Goal: Task Accomplishment & Management: Use online tool/utility

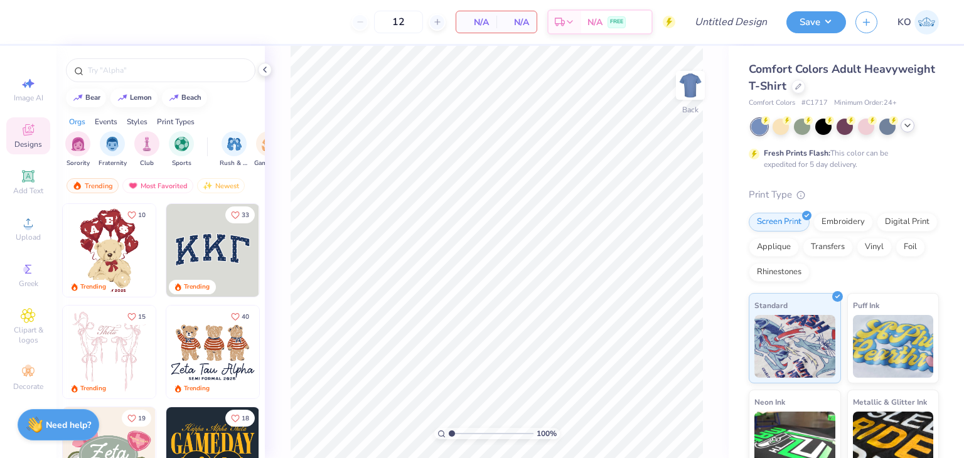
click at [907, 131] on div at bounding box center [908, 126] width 14 height 14
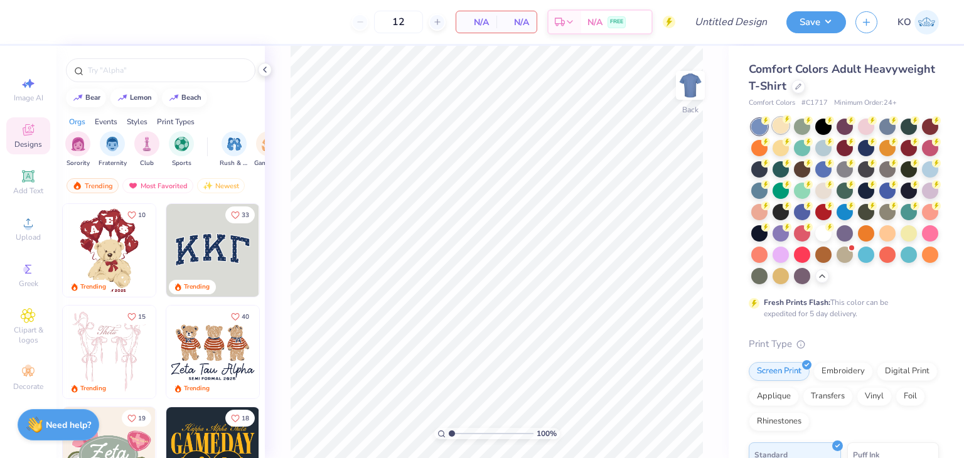
click at [784, 126] on div at bounding box center [781, 125] width 16 height 16
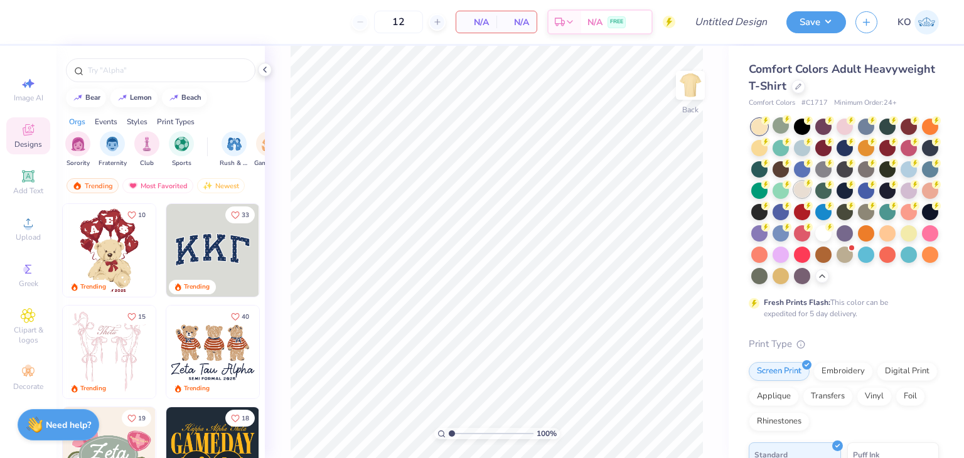
click at [811, 189] on div at bounding box center [802, 189] width 16 height 16
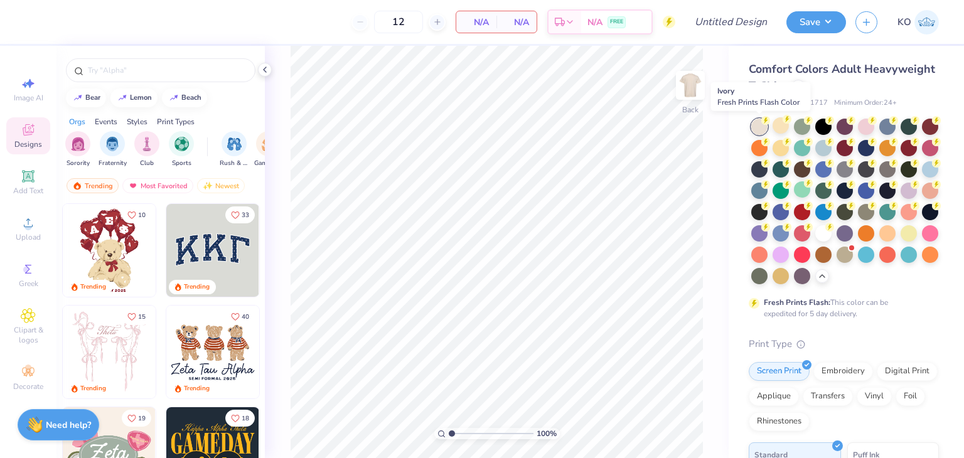
click at [760, 124] on div at bounding box center [760, 127] width 16 height 16
click at [26, 99] on span "Image AI" at bounding box center [29, 98] width 30 height 10
select select "4"
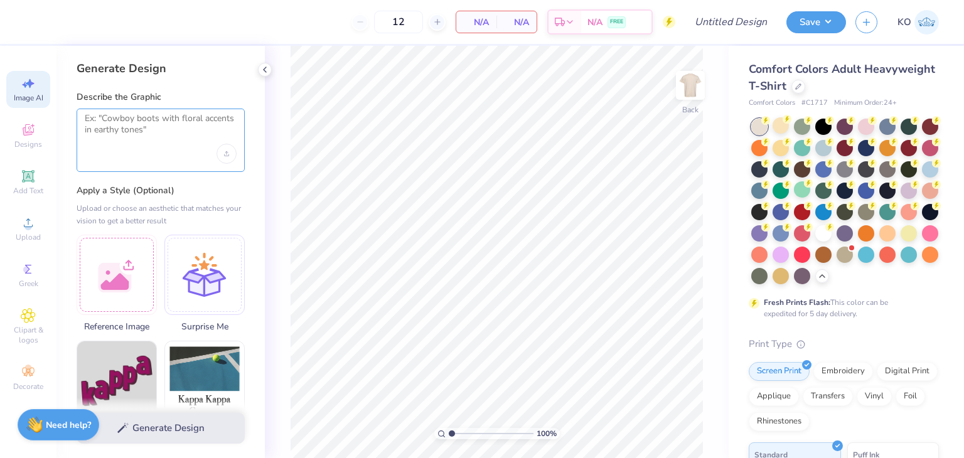
click at [133, 131] on textarea at bounding box center [161, 128] width 152 height 31
click at [227, 154] on icon "Upload image" at bounding box center [227, 152] width 0 height 3
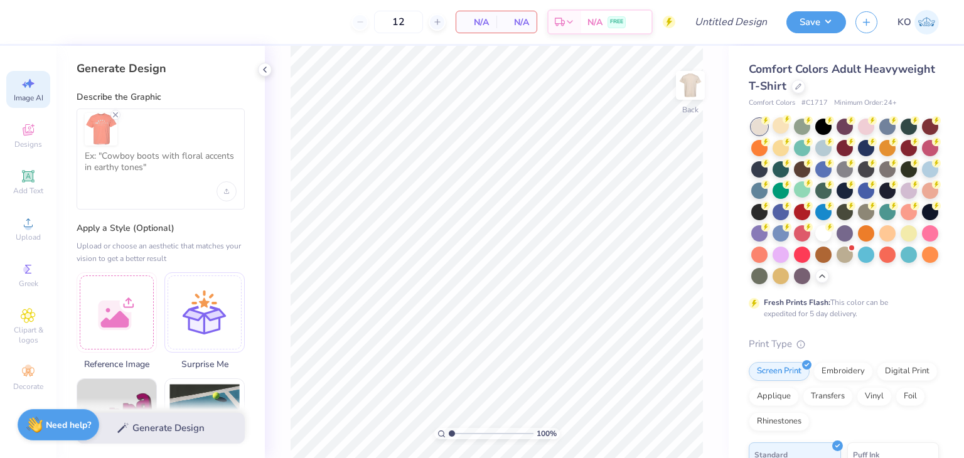
click at [143, 183] on div at bounding box center [161, 159] width 168 height 101
click at [126, 157] on textarea at bounding box center [161, 166] width 152 height 31
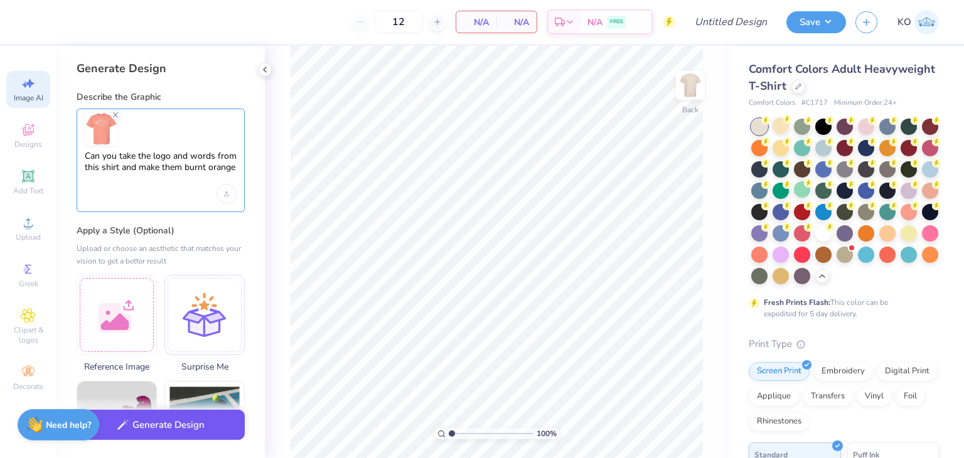
type textarea "Can you take the logo and words from this shirt and make them burnt orange"
click at [146, 437] on button "Generate Design" at bounding box center [161, 425] width 168 height 31
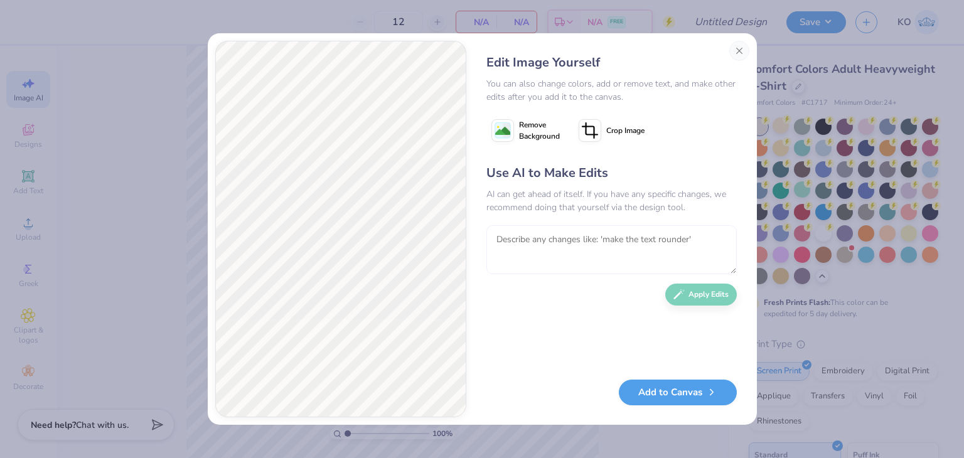
click at [562, 248] on textarea at bounding box center [612, 249] width 251 height 49
type textarea "keep the originally wording and design. Just make it a darker burnt orange plea…"
click at [681, 291] on icon "button" at bounding box center [679, 291] width 11 height 11
click at [681, 395] on button "Add to Canvas" at bounding box center [678, 390] width 118 height 26
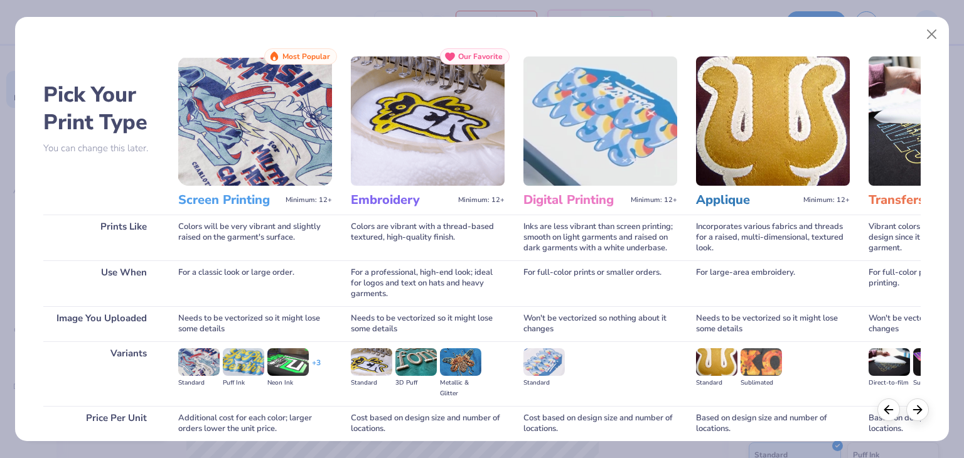
scroll to position [105, 0]
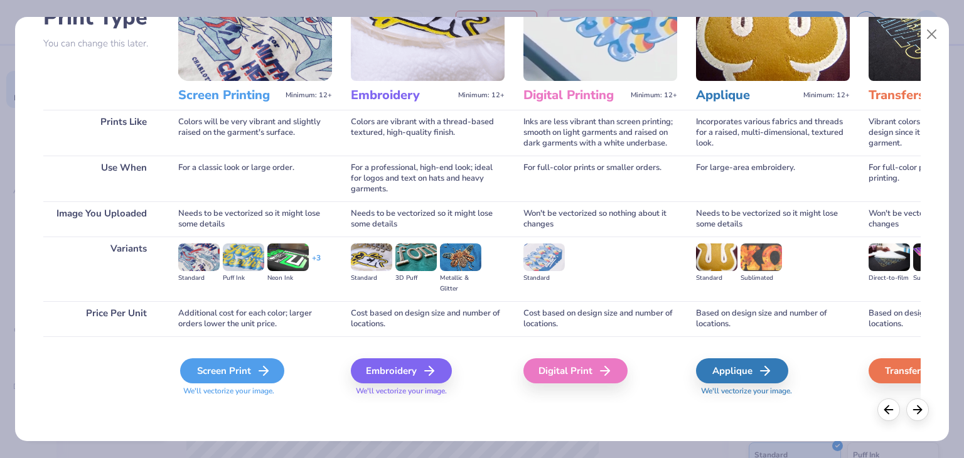
click at [241, 371] on div "Screen Print" at bounding box center [232, 371] width 104 height 25
click at [236, 370] on div "Screen Print" at bounding box center [232, 371] width 104 height 25
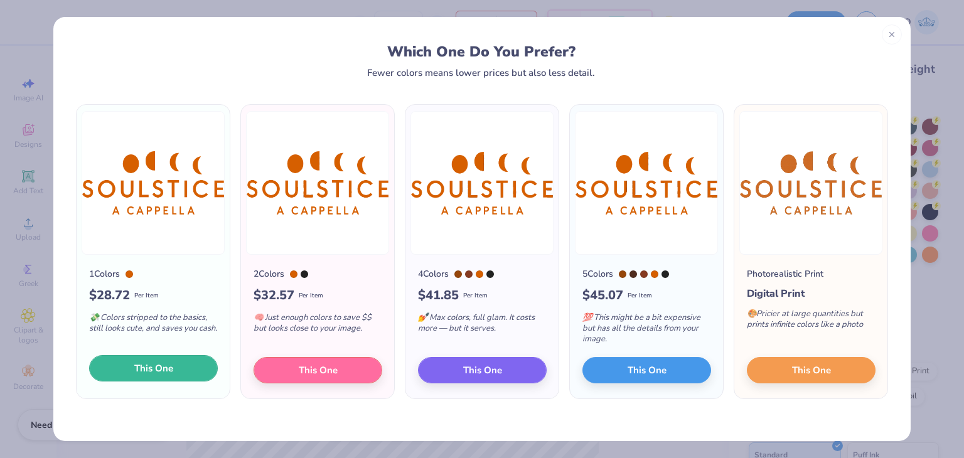
click at [147, 374] on span "This One" at bounding box center [153, 369] width 39 height 14
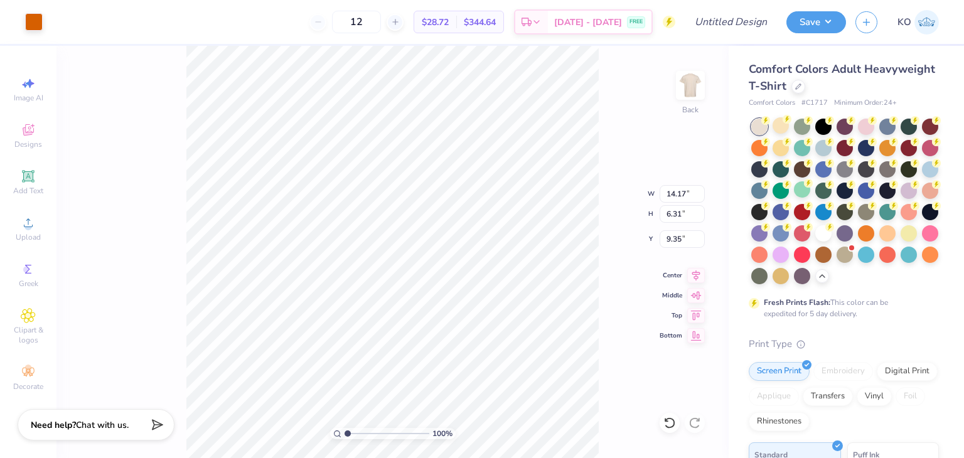
type input "11.80"
type input "5.25"
type input "3.98"
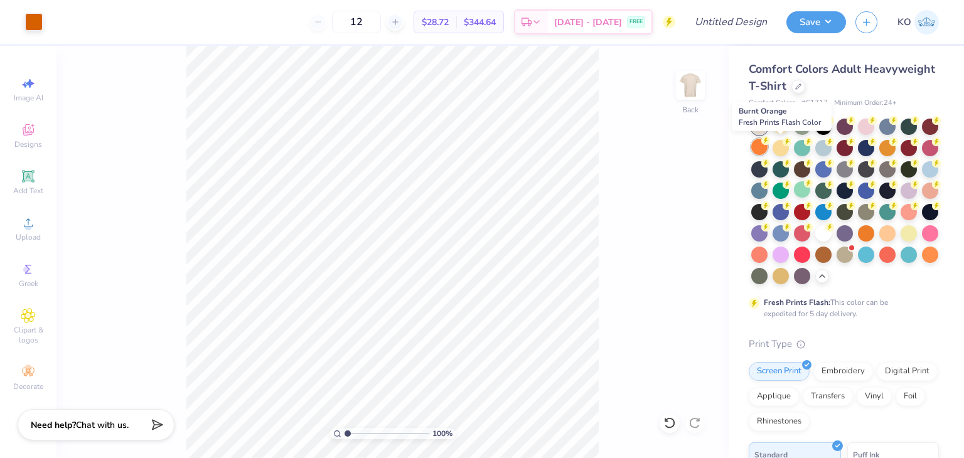
click at [768, 144] on div at bounding box center [760, 147] width 16 height 16
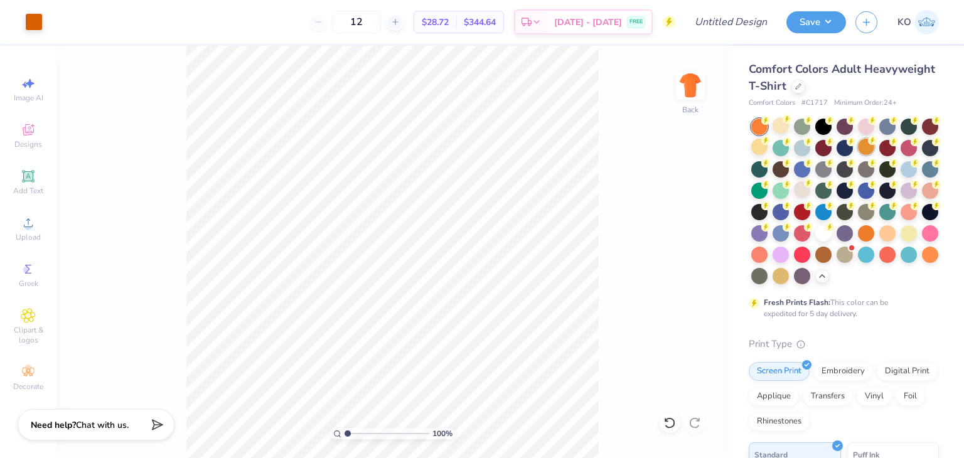
click at [875, 146] on div at bounding box center [866, 147] width 16 height 16
click at [880, 240] on div at bounding box center [888, 232] width 16 height 16
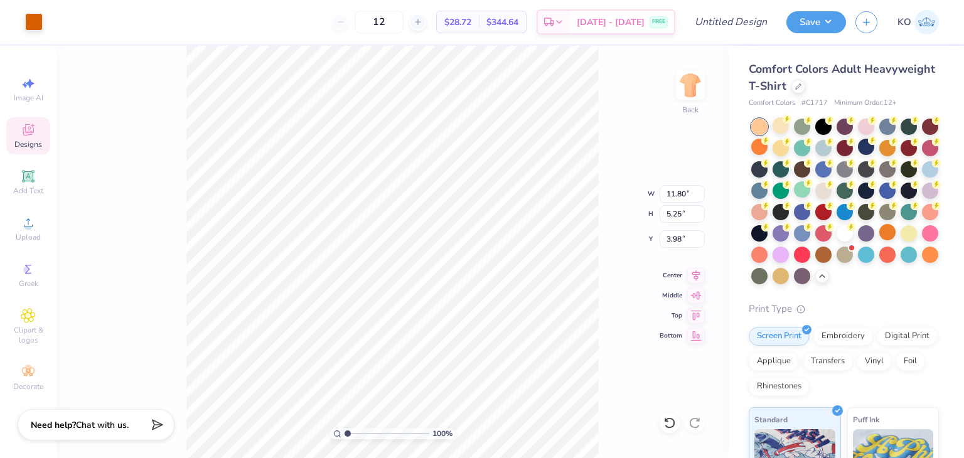
click at [35, 139] on span "Designs" at bounding box center [28, 144] width 28 height 10
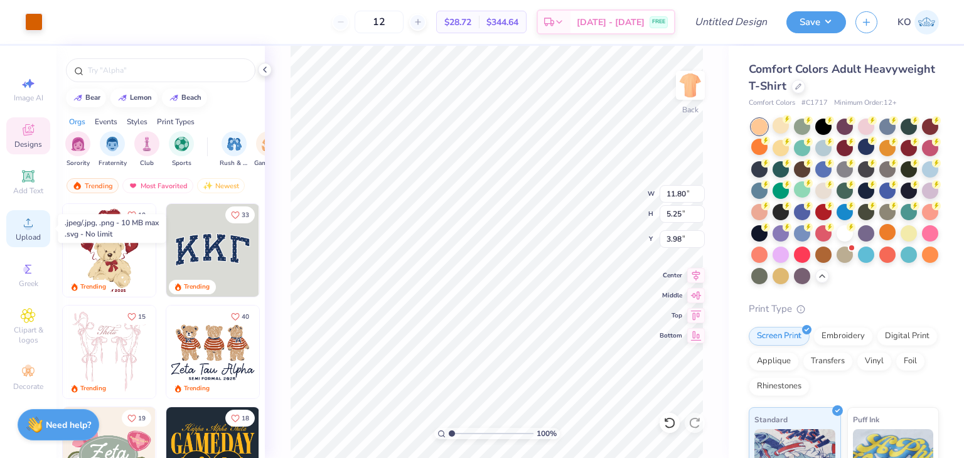
click at [28, 224] on circle at bounding box center [27, 227] width 7 height 7
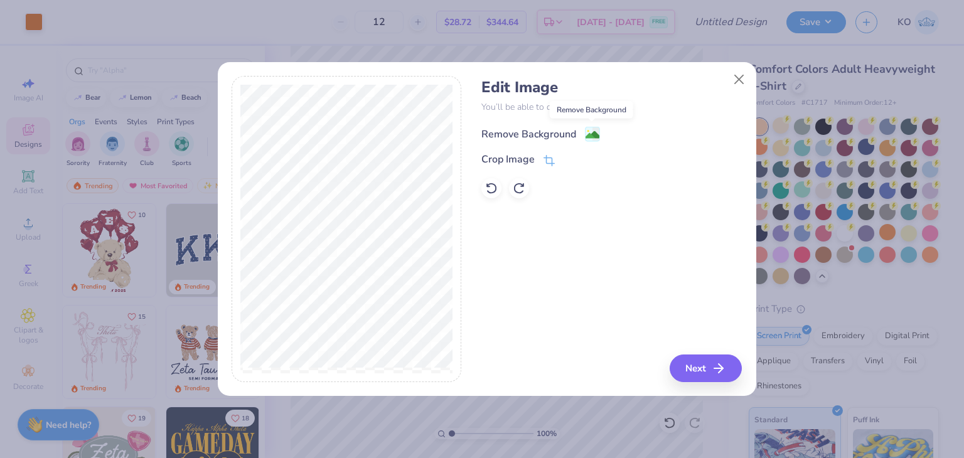
click at [587, 133] on image at bounding box center [593, 135] width 14 height 14
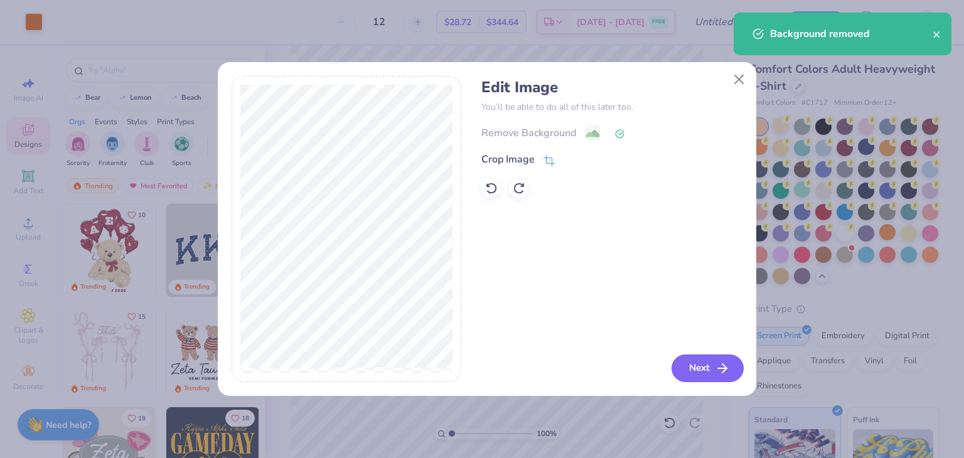
click at [698, 358] on button "Next" at bounding box center [708, 369] width 72 height 28
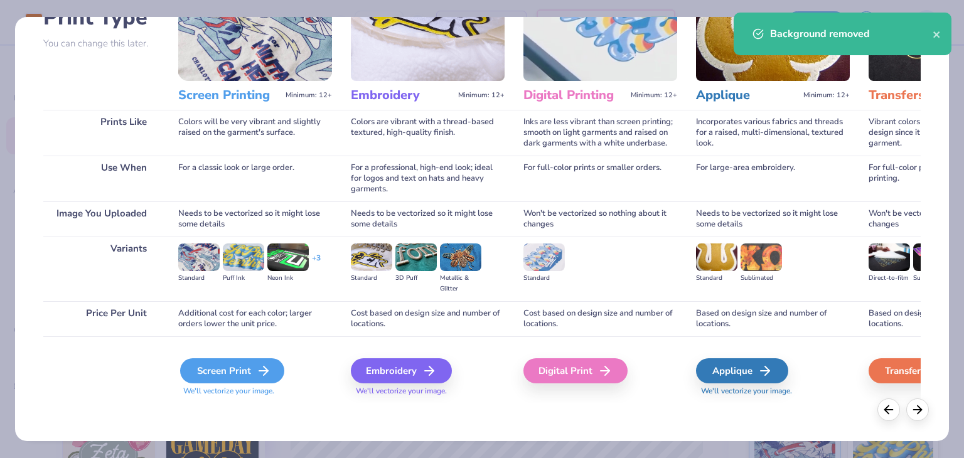
click at [246, 375] on div "Screen Print" at bounding box center [232, 371] width 104 height 25
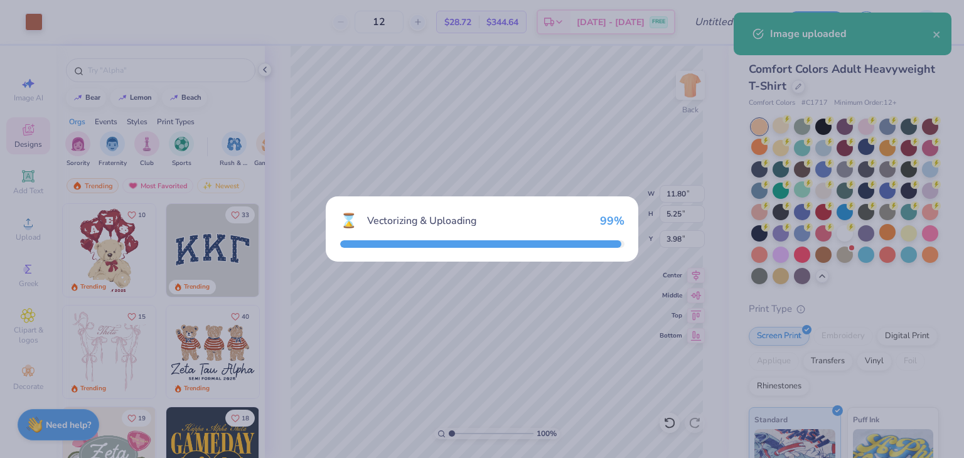
type input "14.17"
type input "6.34"
type input "9.33"
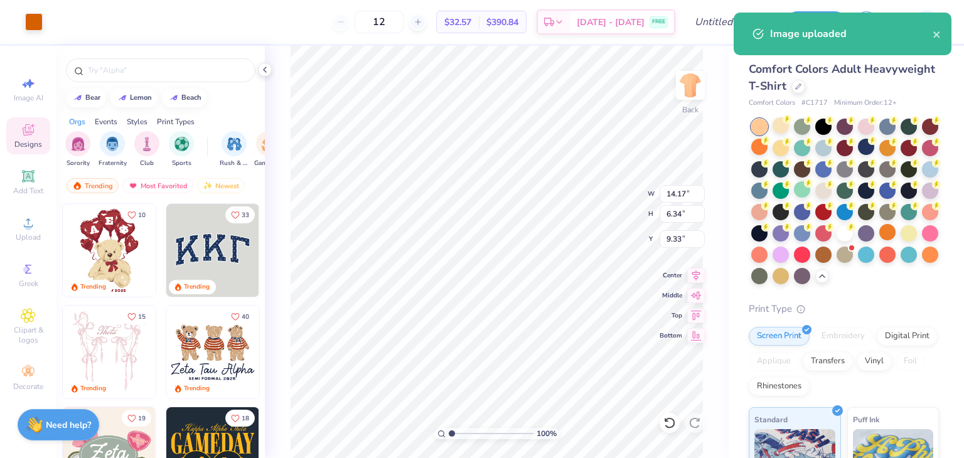
type input "11.80"
type input "5.25"
type input "3.98"
type input "3.41"
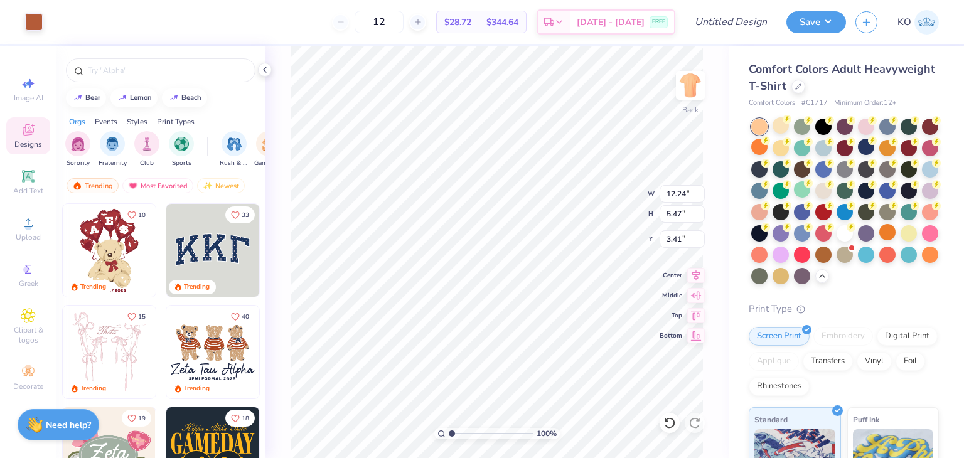
type input "12.24"
type input "5.47"
type input "3.00"
type input "3.44"
type input "3.56"
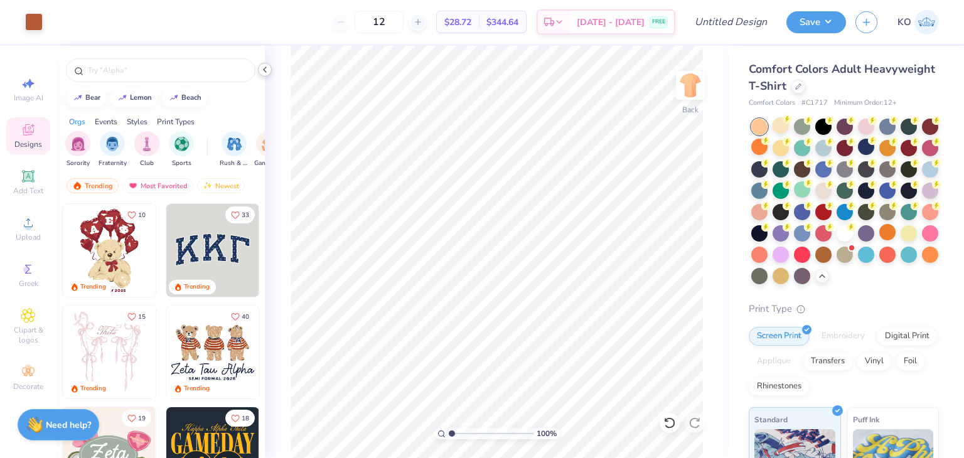
click at [261, 69] on icon at bounding box center [265, 70] width 10 height 10
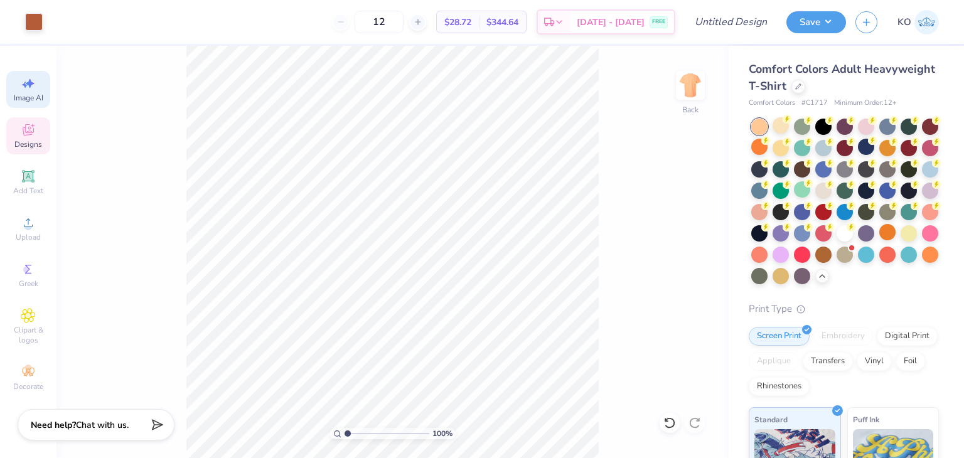
click at [39, 96] on span "Image AI" at bounding box center [29, 98] width 30 height 10
select select "4"
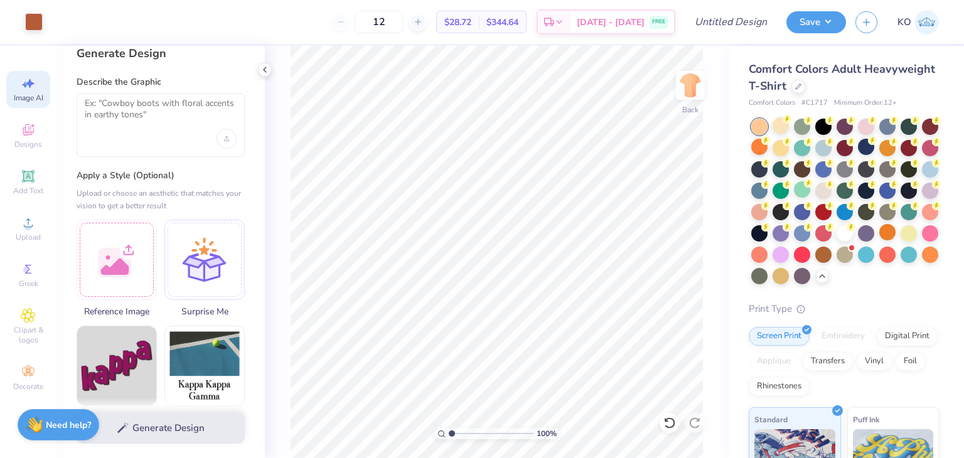
scroll to position [0, 0]
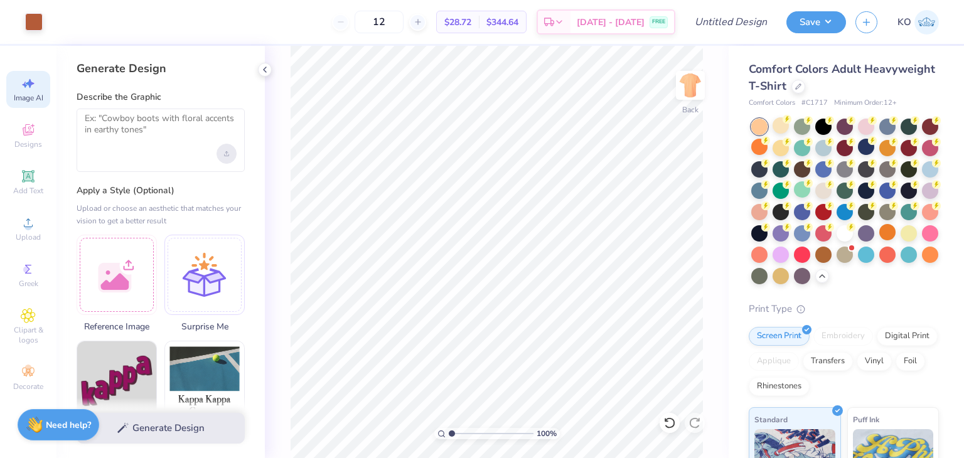
click at [225, 156] on div "Upload image" at bounding box center [227, 154] width 20 height 20
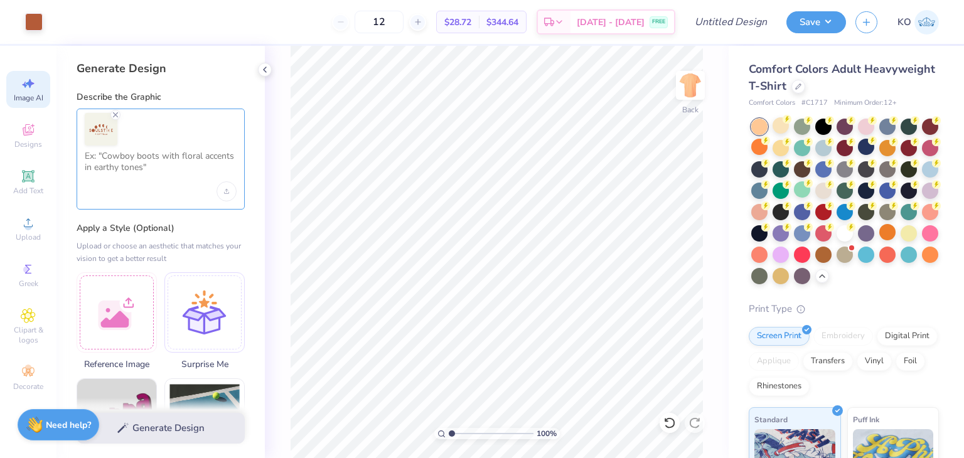
click at [146, 164] on textarea at bounding box center [161, 166] width 152 height 31
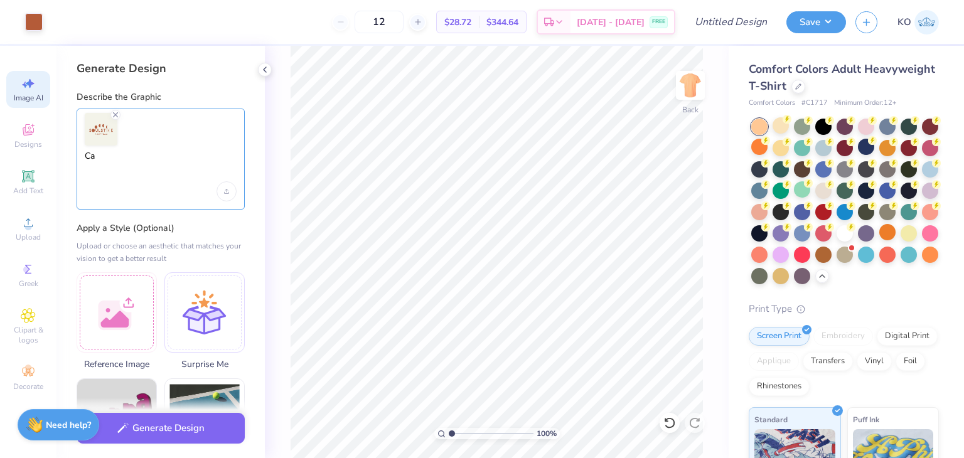
type textarea "C"
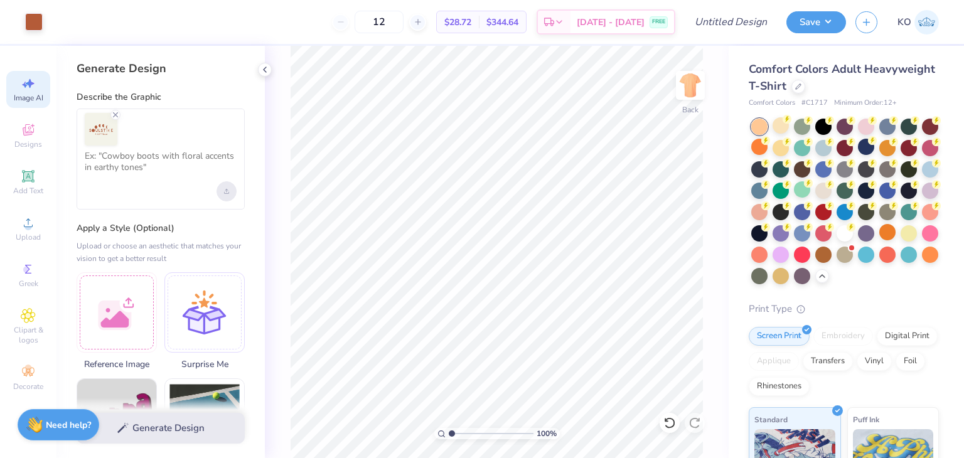
click at [231, 191] on div "Upload image" at bounding box center [227, 191] width 20 height 20
click at [183, 170] on textarea at bounding box center [161, 166] width 152 height 31
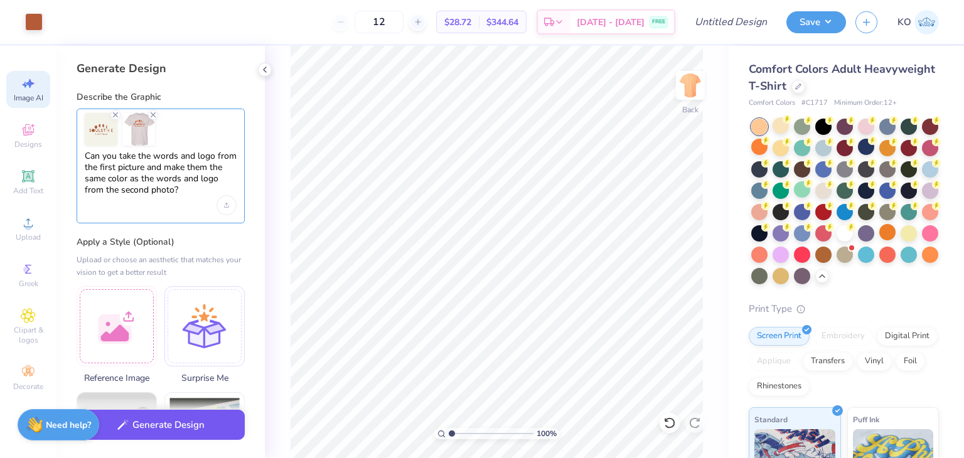
type textarea "Can you take the words and logo from the first picture and make them the same c…"
click at [175, 420] on button "Generate Design" at bounding box center [161, 425] width 168 height 31
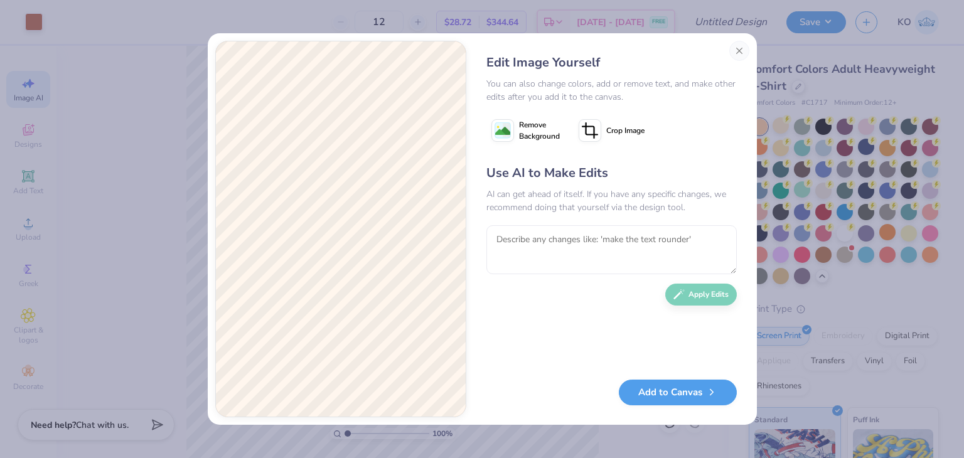
click at [539, 129] on span "Remove Background" at bounding box center [539, 130] width 41 height 23
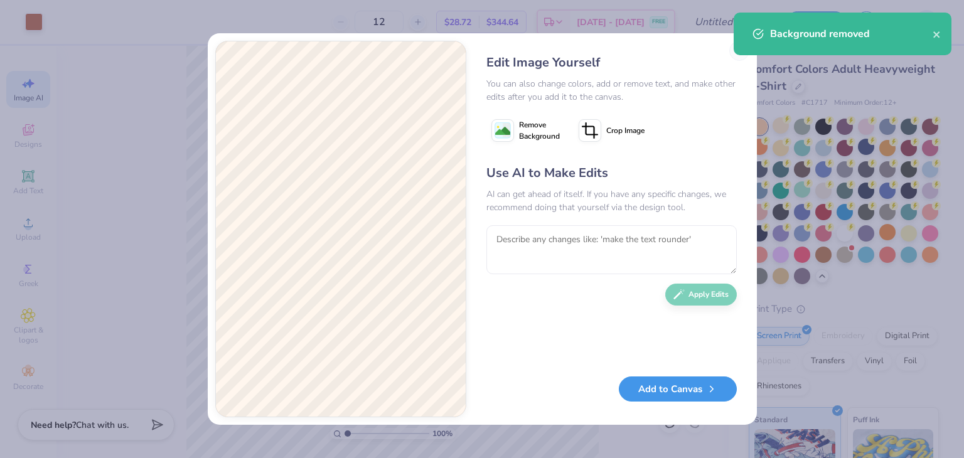
click at [684, 395] on button "Add to Canvas" at bounding box center [678, 390] width 118 height 26
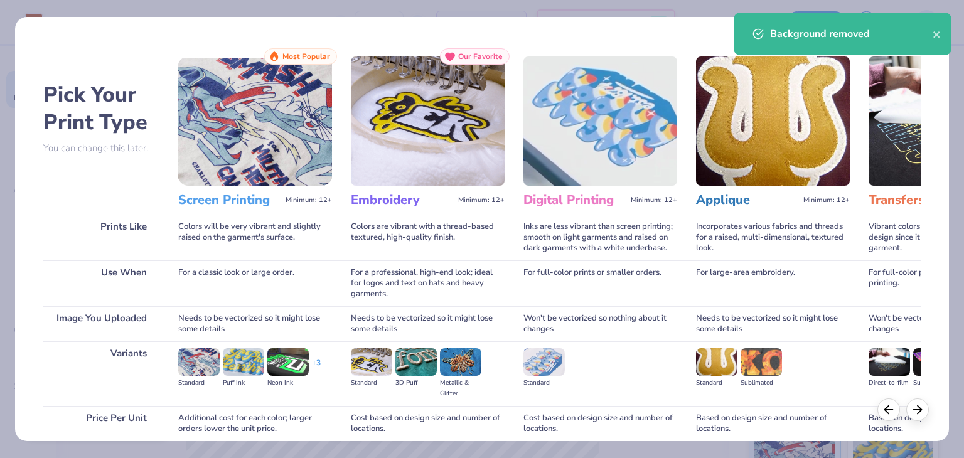
scroll to position [105, 0]
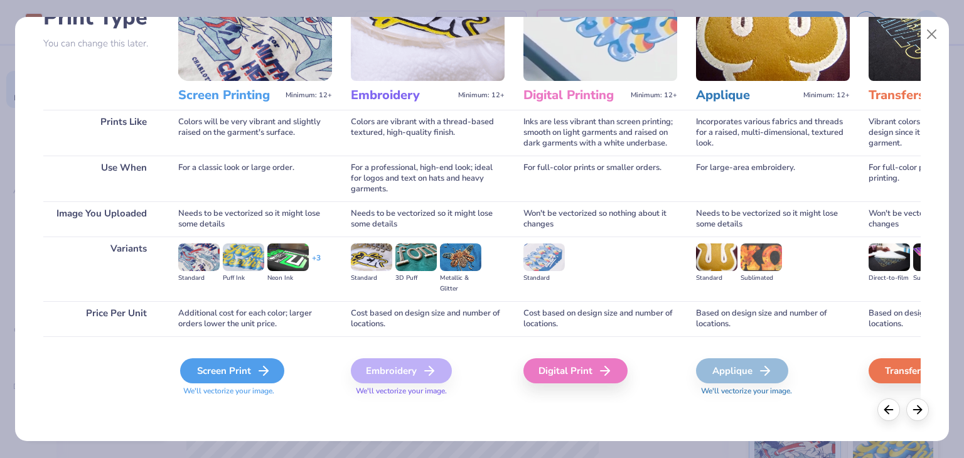
click at [265, 369] on polyline at bounding box center [266, 371] width 4 height 9
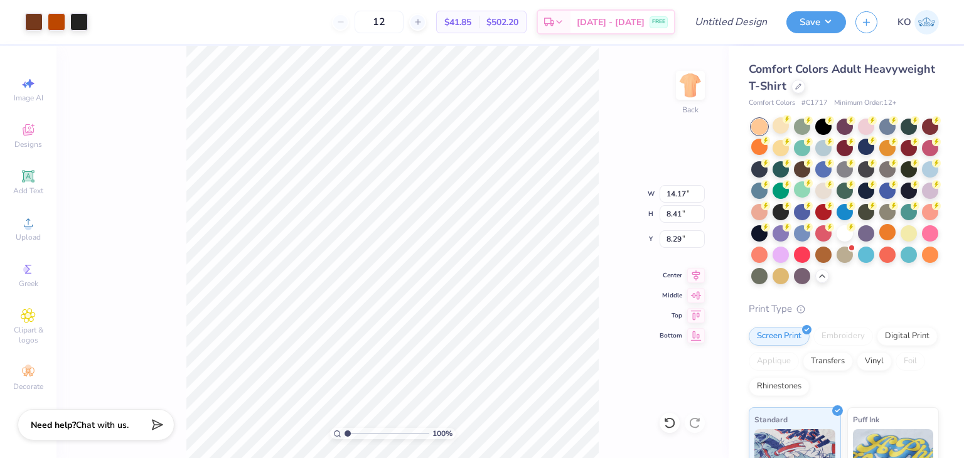
type input "11.07"
click at [473, 301] on li "Delete" at bounding box center [485, 297] width 99 height 24
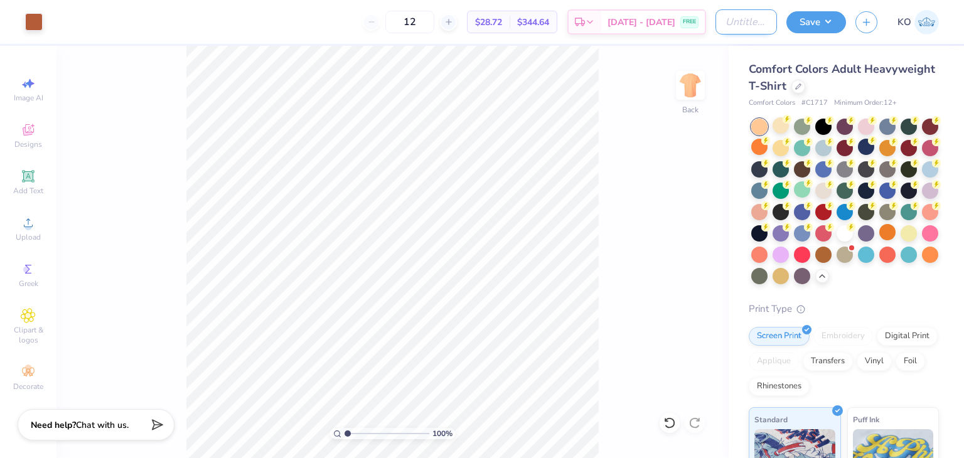
click at [755, 25] on input "Design Title" at bounding box center [747, 21] width 62 height 25
click at [697, 180] on div "100 % Back" at bounding box center [393, 252] width 672 height 413
click at [760, 30] on input "Soulstice T-Shirts D1" at bounding box center [747, 21] width 62 height 25
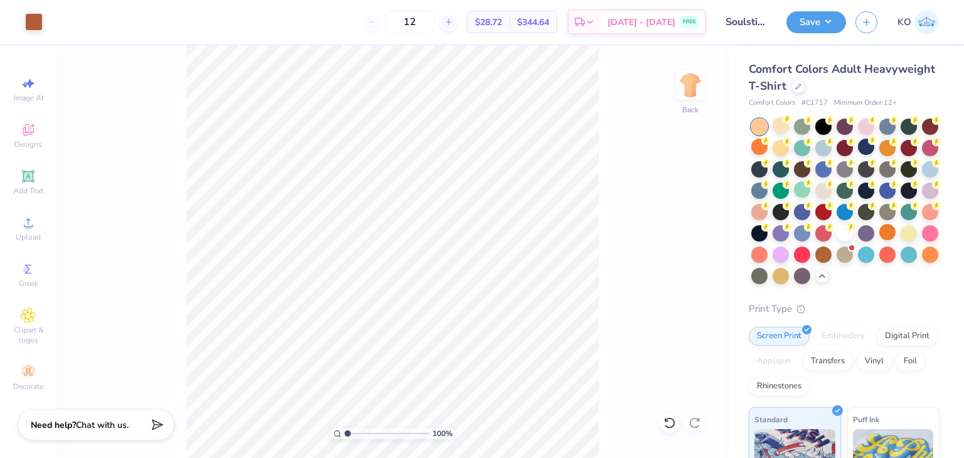
click at [679, 182] on div "100 % Back" at bounding box center [393, 252] width 672 height 413
click at [743, 21] on input "Soulstice T-Shirts D1" at bounding box center [747, 21] width 62 height 25
click at [698, 185] on div "100 % Back" at bounding box center [393, 252] width 672 height 413
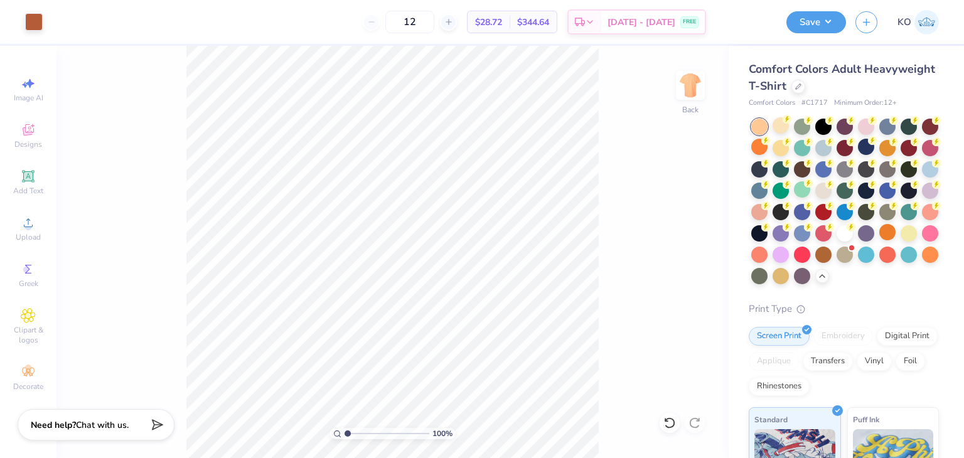
scroll to position [0, 0]
click at [752, 21] on input "Soulstice T-Shirts" at bounding box center [747, 21] width 62 height 25
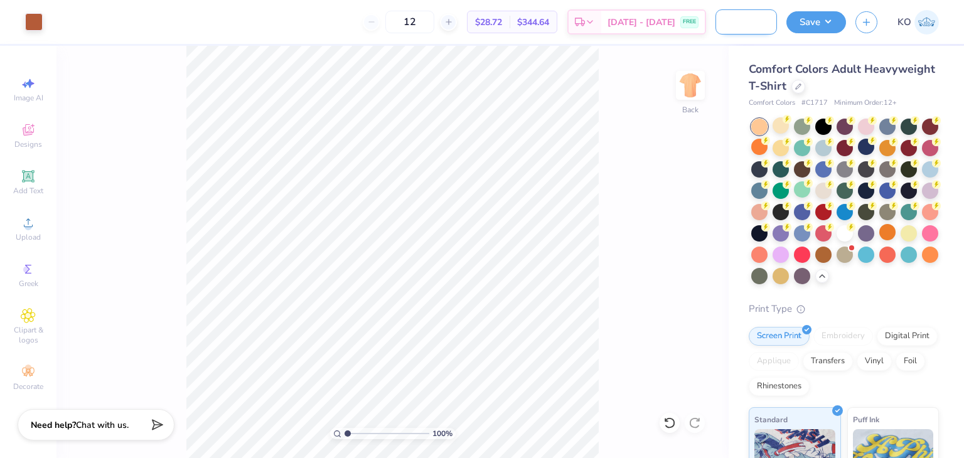
click at [752, 21] on input "Soulstice T-Shirts" at bounding box center [747, 21] width 62 height 25
click at [752, 21] on input "Soulstice Performance T" at bounding box center [747, 21] width 62 height 25
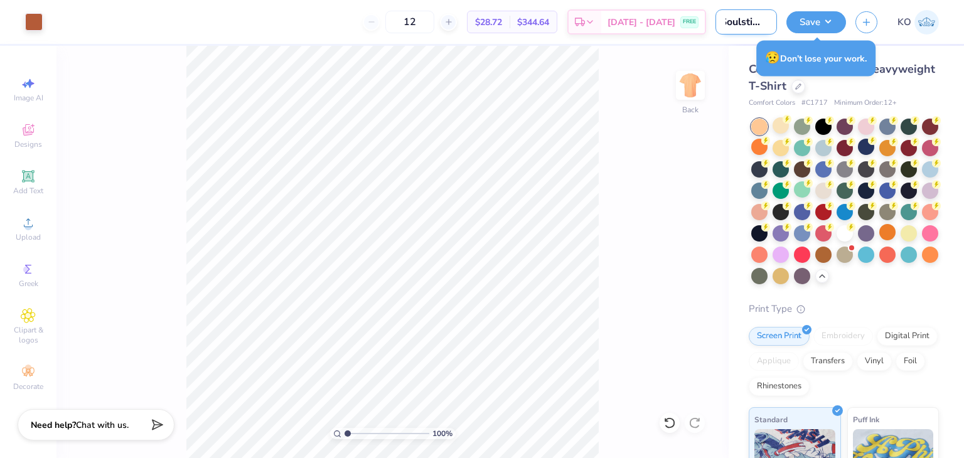
scroll to position [0, 50]
click at [766, 18] on input "Soulstice Practice T" at bounding box center [747, 21] width 62 height 25
type input "Soulstice Practice T"
click at [819, 19] on button "Save" at bounding box center [817, 20] width 60 height 22
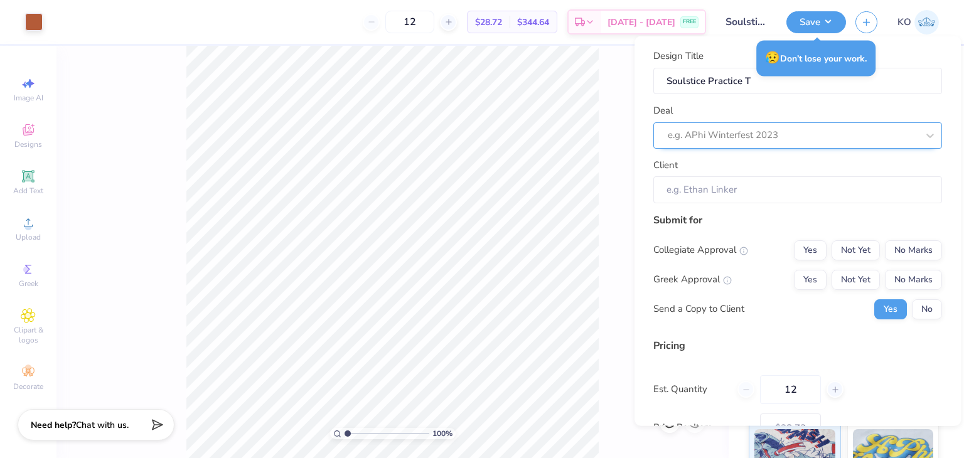
click at [770, 132] on div at bounding box center [793, 135] width 250 height 17
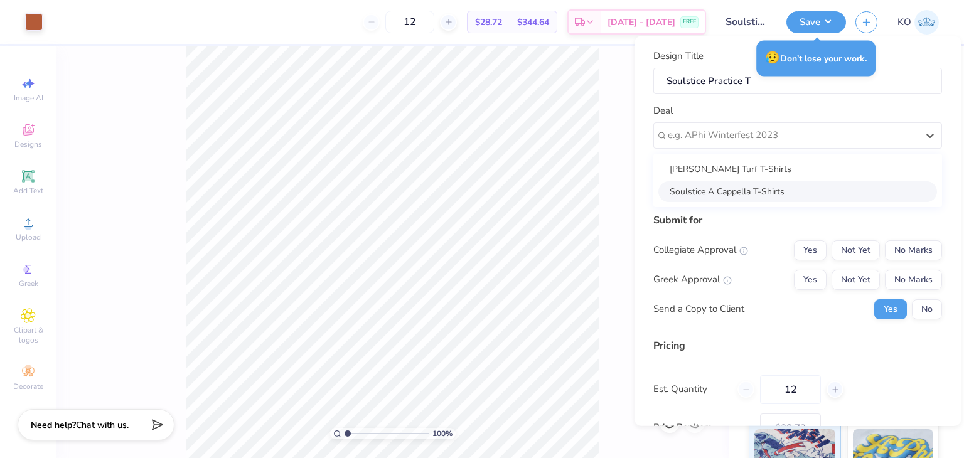
click at [767, 192] on div "Soulstice A Cappella T-Shirts" at bounding box center [798, 191] width 279 height 21
type input "[PERSON_NAME]"
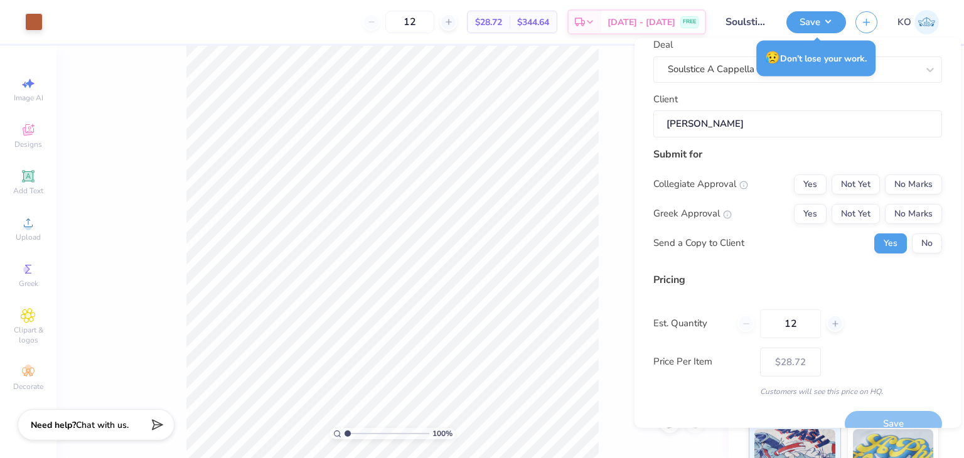
scroll to position [70, 0]
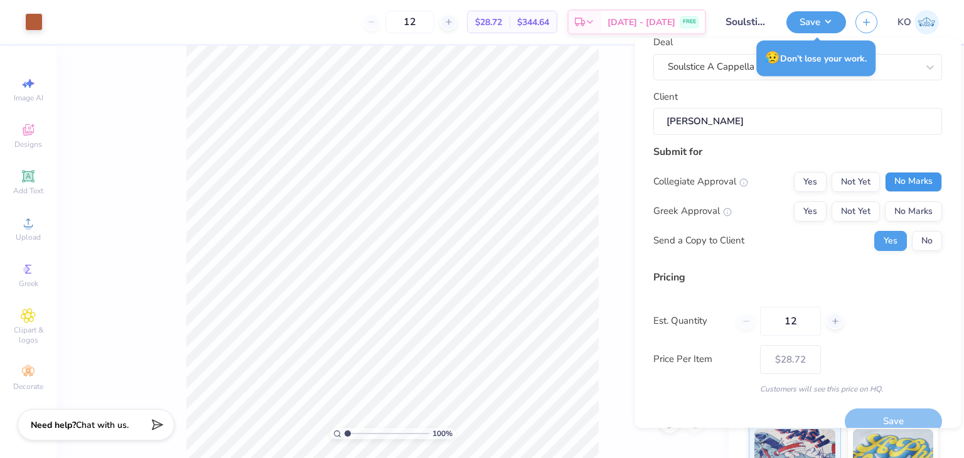
click at [892, 184] on button "No Marks" at bounding box center [913, 181] width 57 height 20
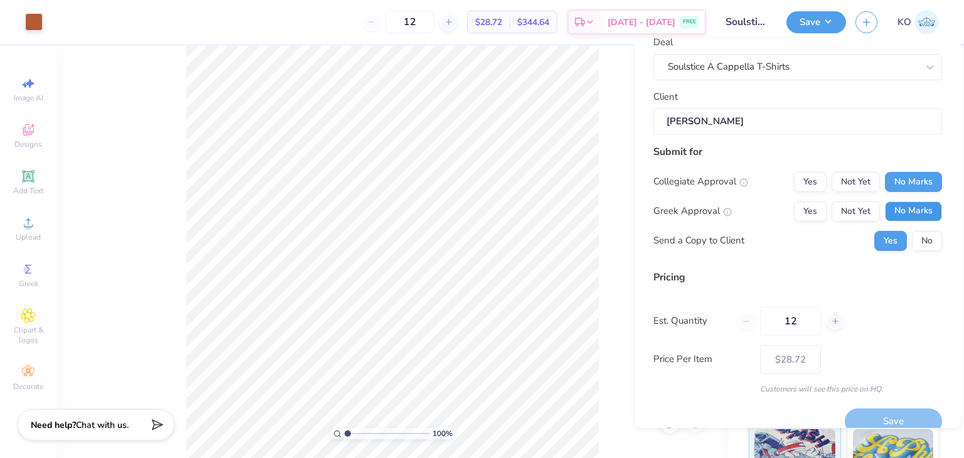
click at [896, 209] on button "No Marks" at bounding box center [913, 211] width 57 height 20
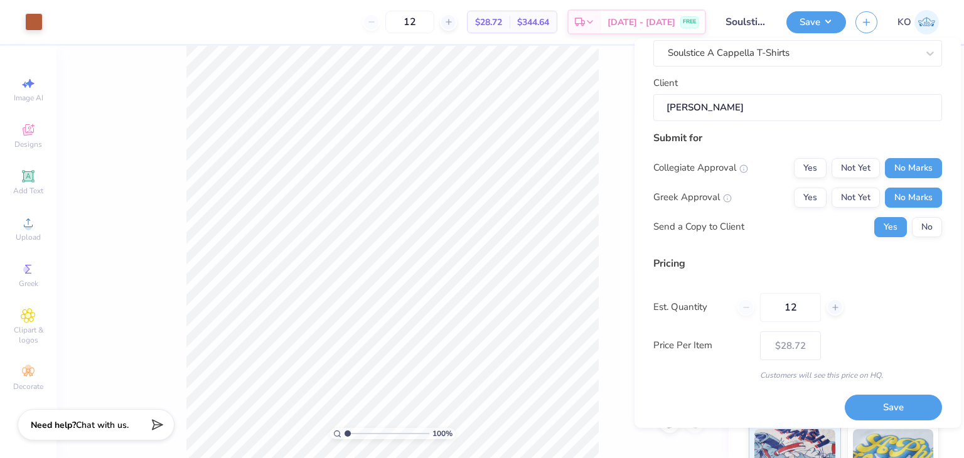
scroll to position [89, 0]
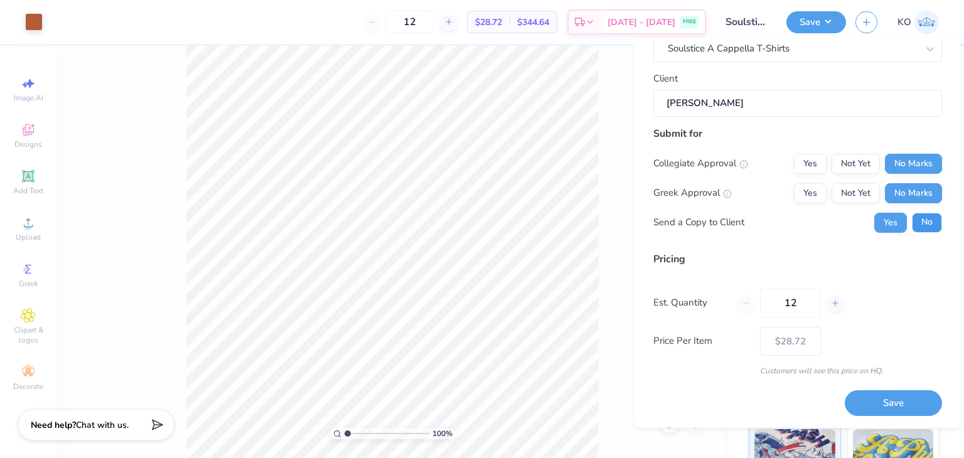
click at [920, 223] on button "No" at bounding box center [927, 222] width 30 height 20
click at [889, 222] on button "Yes" at bounding box center [891, 222] width 33 height 20
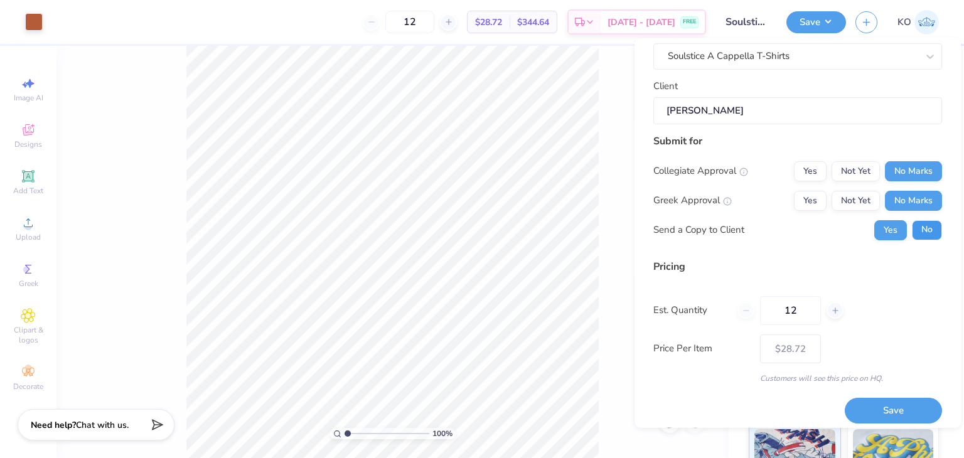
click at [922, 224] on button "No" at bounding box center [927, 230] width 30 height 20
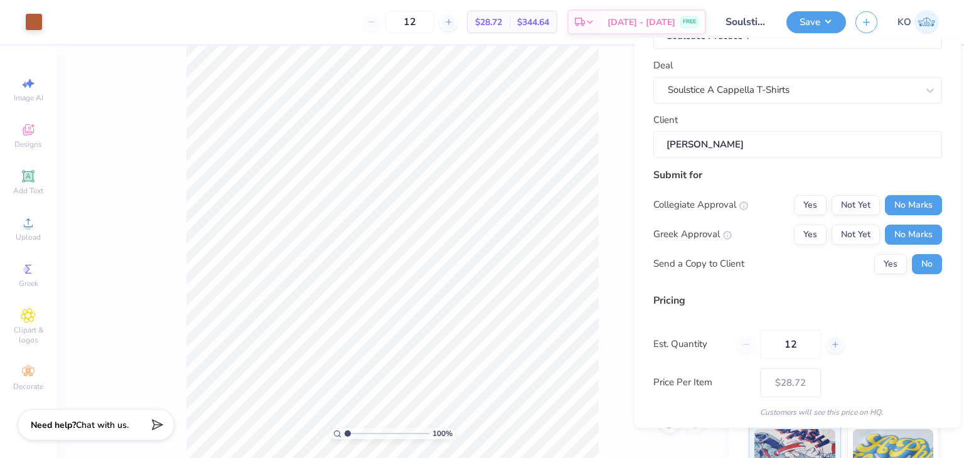
scroll to position [89, 0]
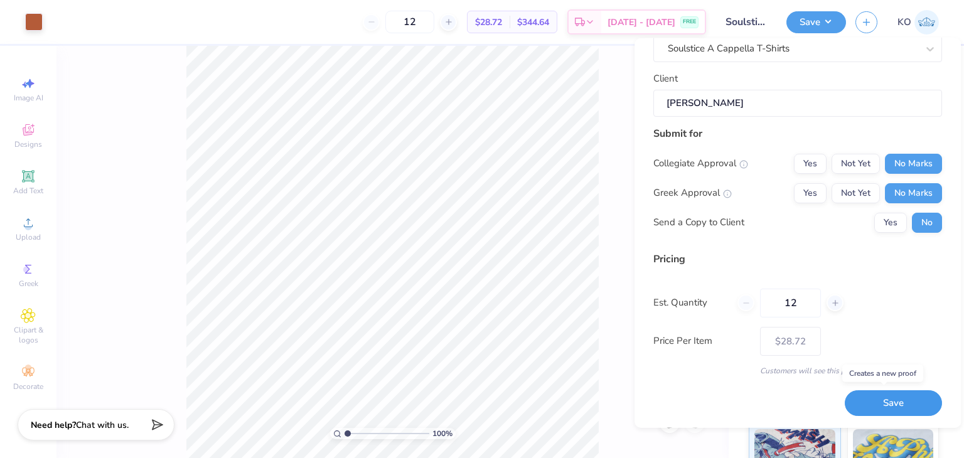
click at [873, 407] on button "Save" at bounding box center [893, 404] width 97 height 26
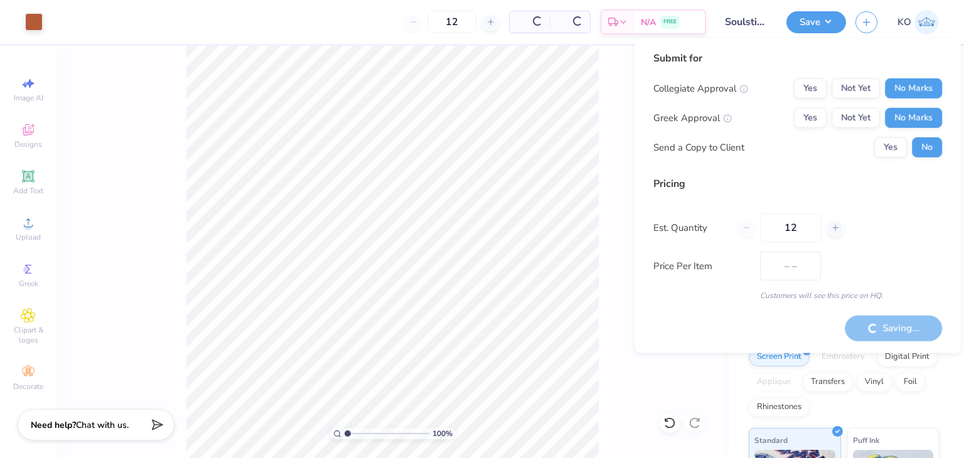
type input "$28.72"
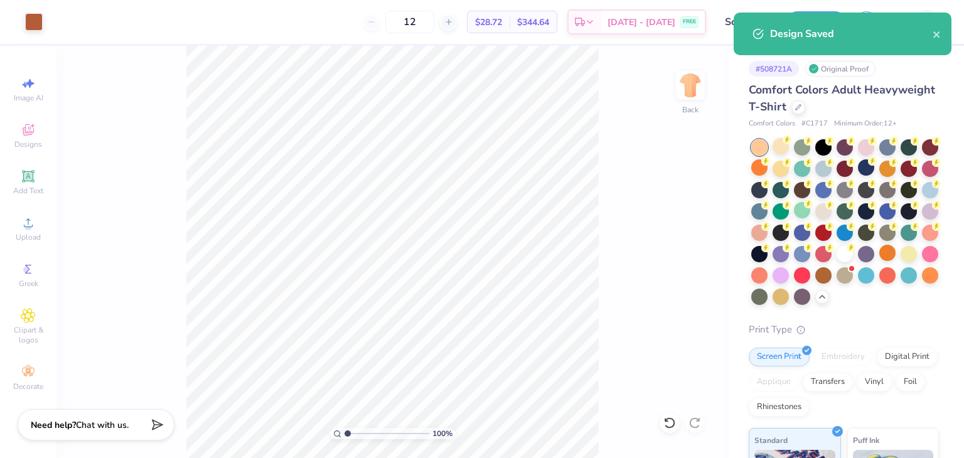
click at [807, 31] on div "Design Saved" at bounding box center [851, 33] width 163 height 15
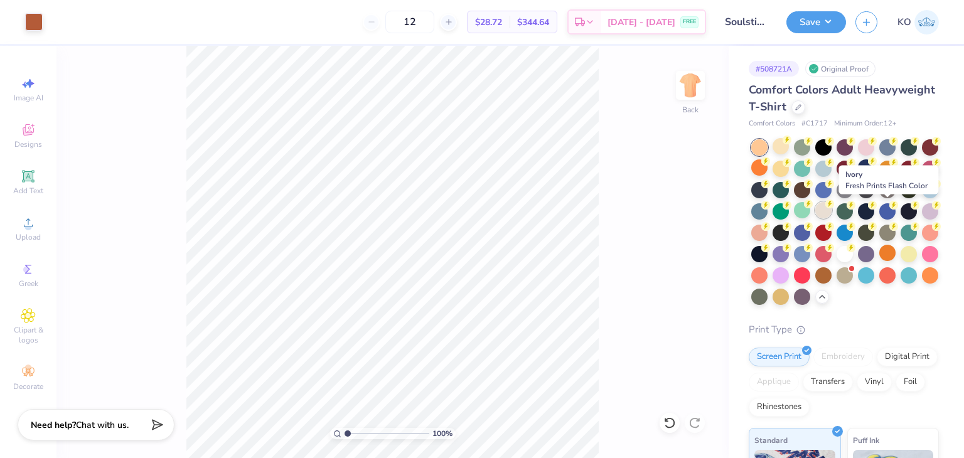
click at [832, 212] on div at bounding box center [824, 210] width 16 height 16
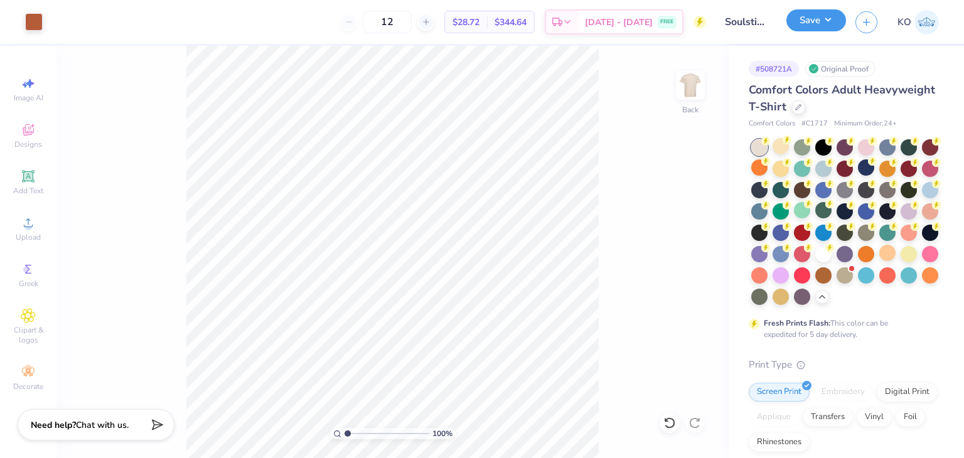
click at [807, 25] on button "Save" at bounding box center [817, 20] width 60 height 22
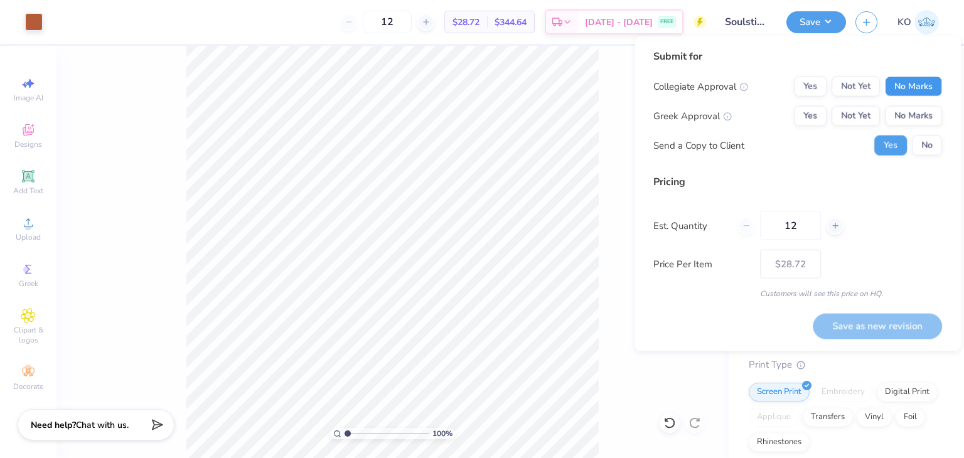
click at [908, 90] on button "No Marks" at bounding box center [913, 87] width 57 height 20
click at [912, 119] on button "No Marks" at bounding box center [913, 116] width 57 height 20
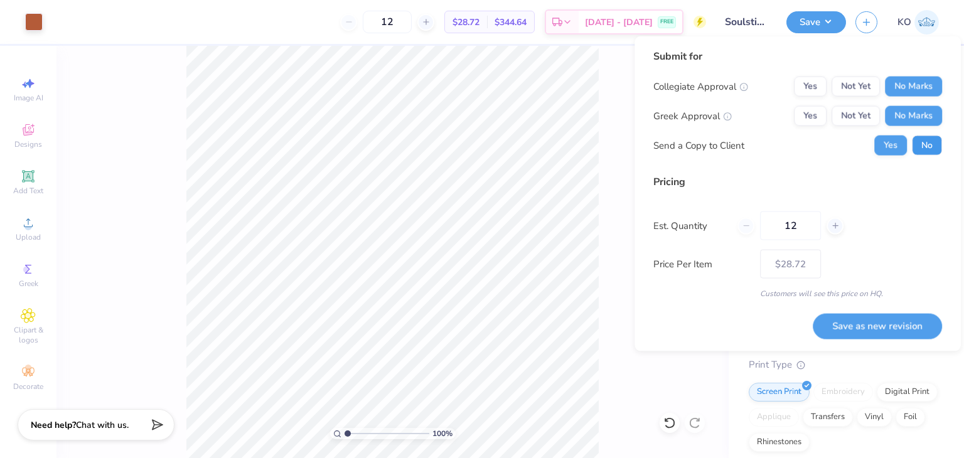
click at [926, 144] on button "No" at bounding box center [927, 146] width 30 height 20
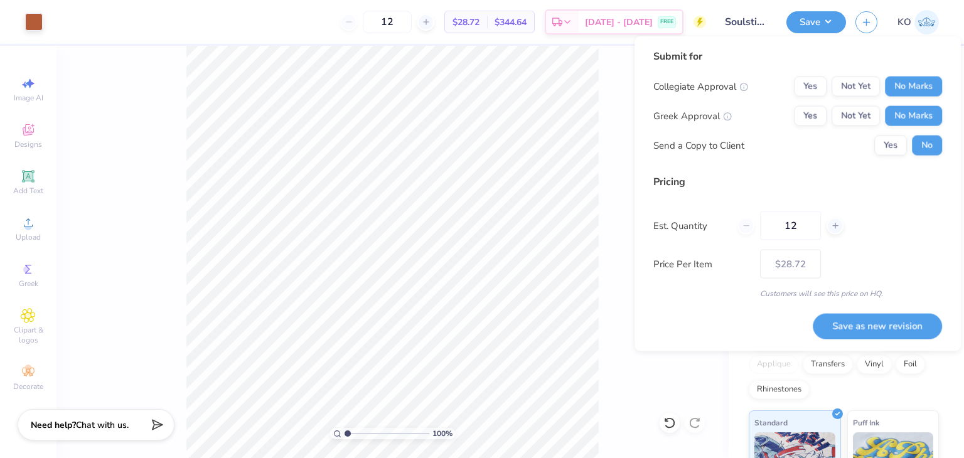
scroll to position [53, 0]
click at [905, 330] on button "Save as new revision" at bounding box center [877, 325] width 129 height 25
type input "$28.72"
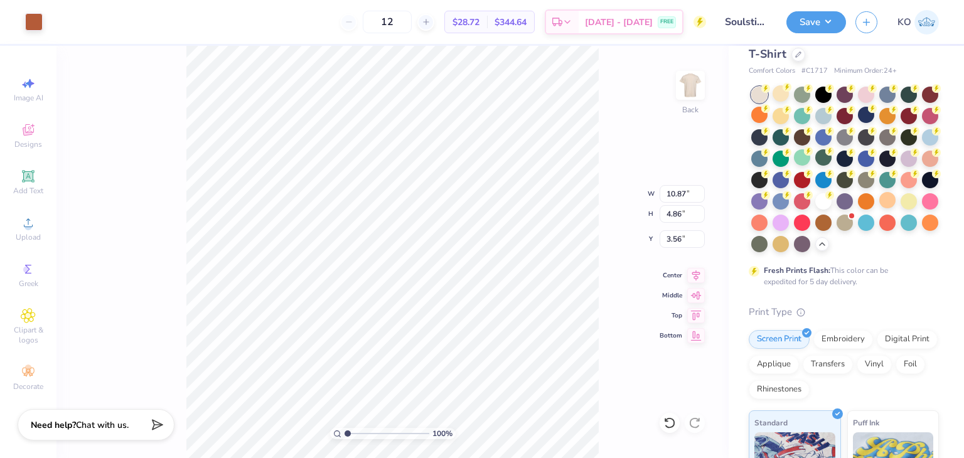
type input "10.87"
type input "4.86"
type input "3.89"
type input "10.24"
type input "4.58"
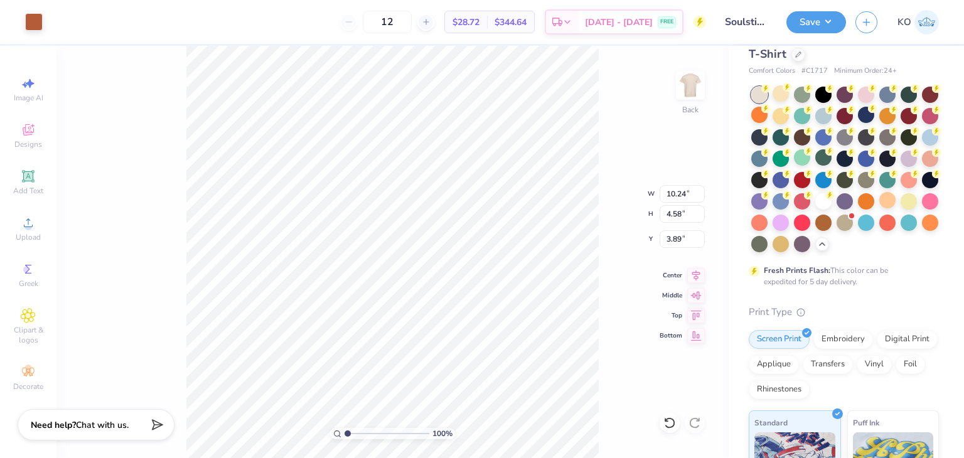
type input "3.63"
type input "9.93"
type input "4.44"
click at [811, 23] on button "Save" at bounding box center [817, 20] width 60 height 22
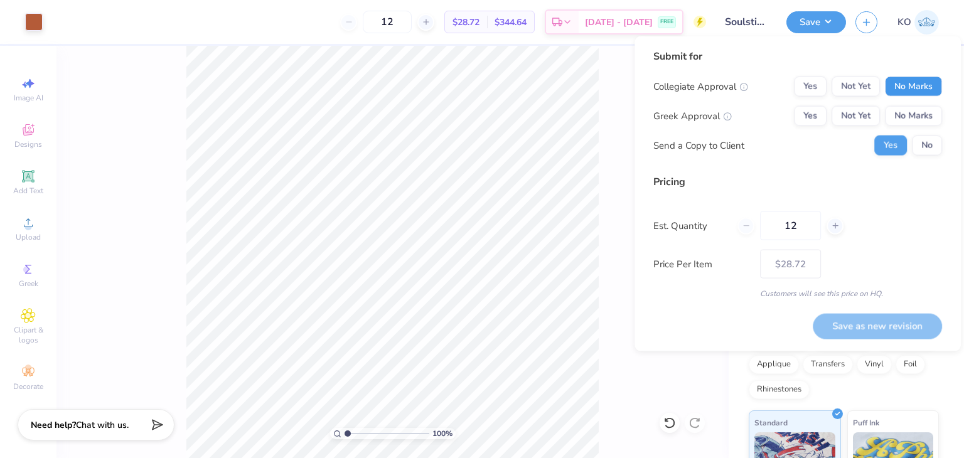
click at [907, 89] on button "No Marks" at bounding box center [913, 87] width 57 height 20
click at [909, 114] on button "No Marks" at bounding box center [913, 116] width 57 height 20
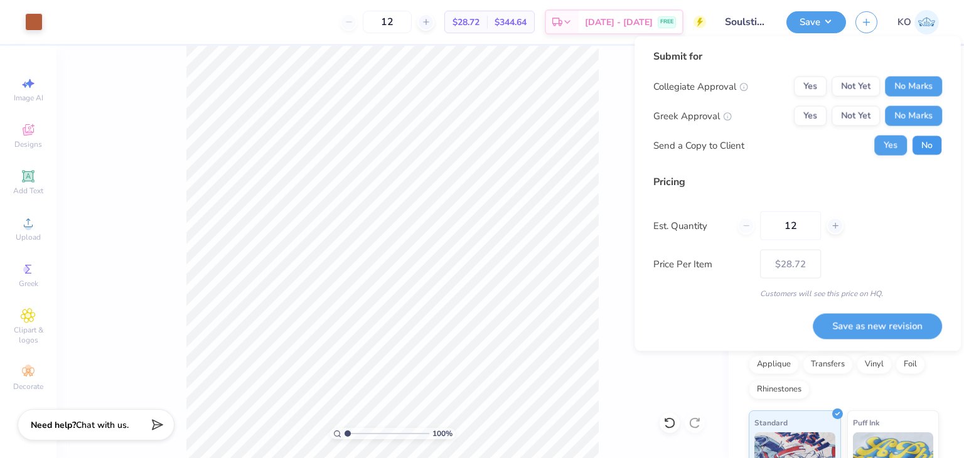
click at [927, 141] on button "No" at bounding box center [927, 146] width 30 height 20
click at [898, 324] on button "Save as new revision" at bounding box center [877, 325] width 129 height 25
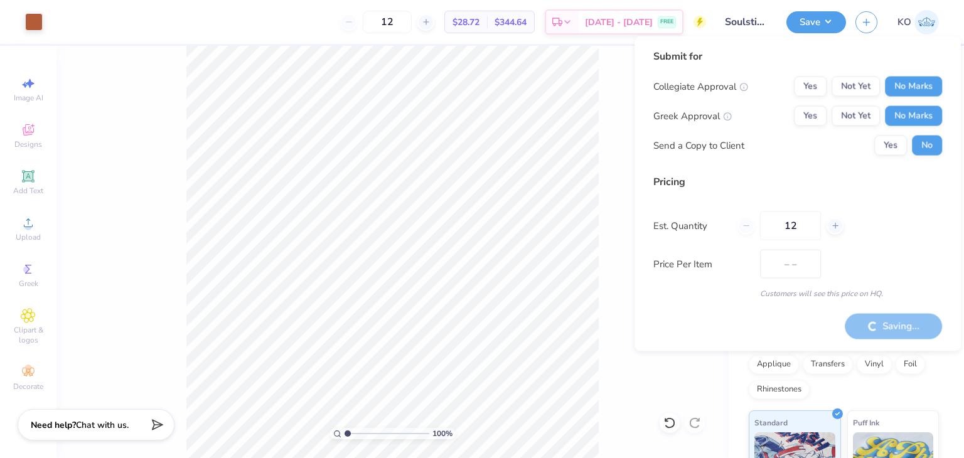
type input "$28.72"
